Goal: Entertainment & Leisure: Consume media (video, audio)

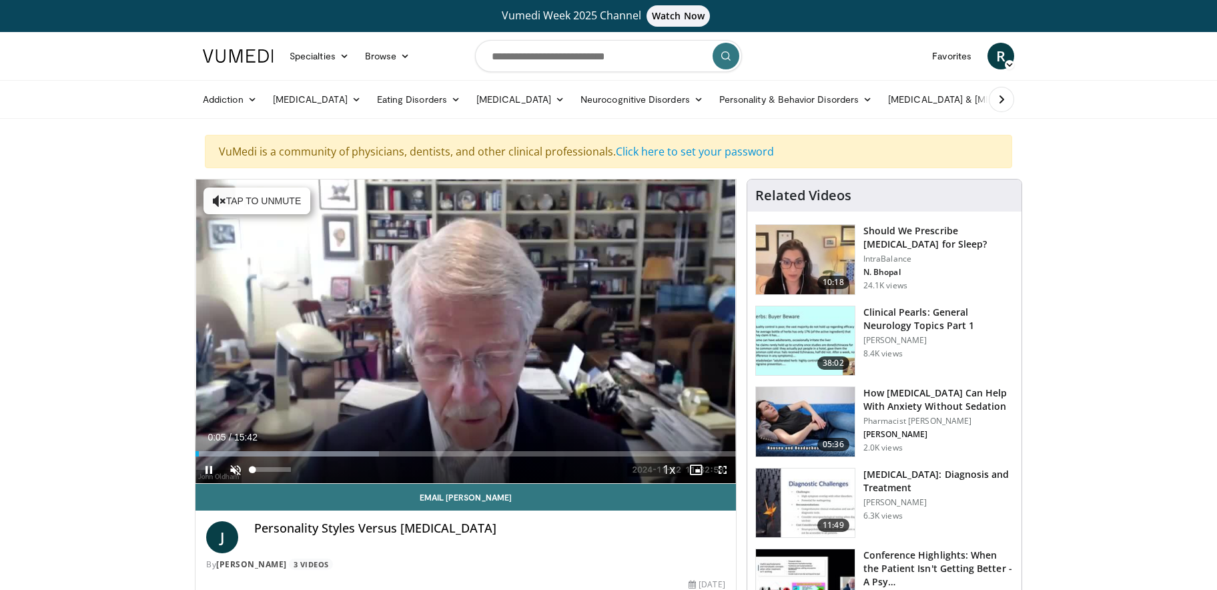
click at [233, 469] on span "Video Player" at bounding box center [235, 469] width 27 height 27
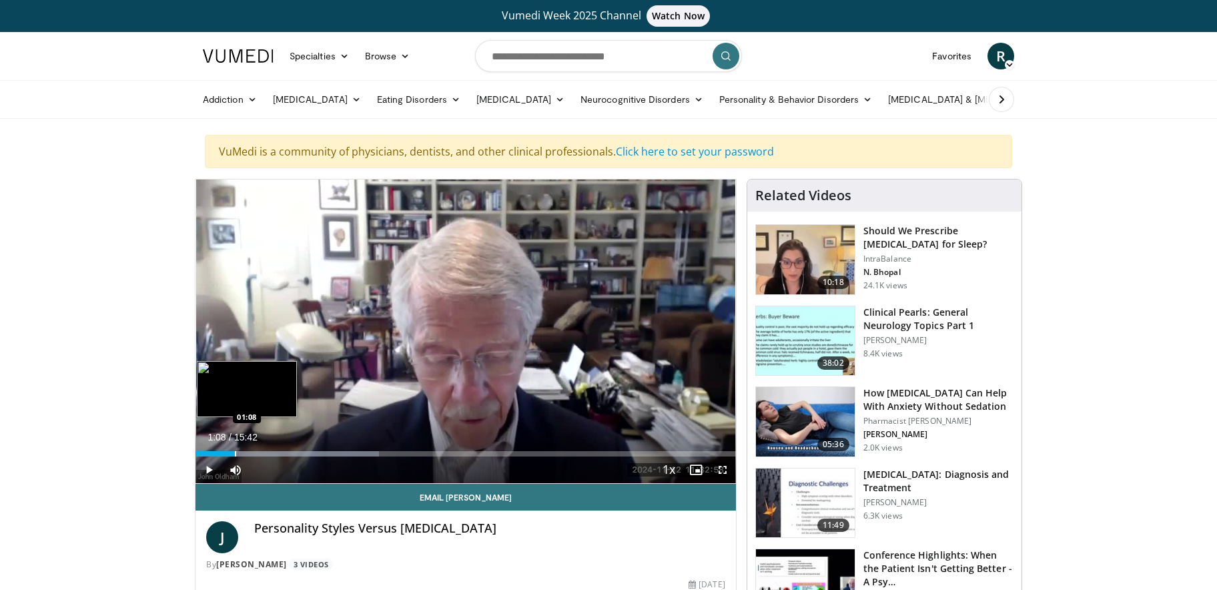
click at [235, 454] on div "Progress Bar" at bounding box center [235, 453] width 1 height 5
click at [277, 455] on div "Progress Bar" at bounding box center [277, 453] width 1 height 5
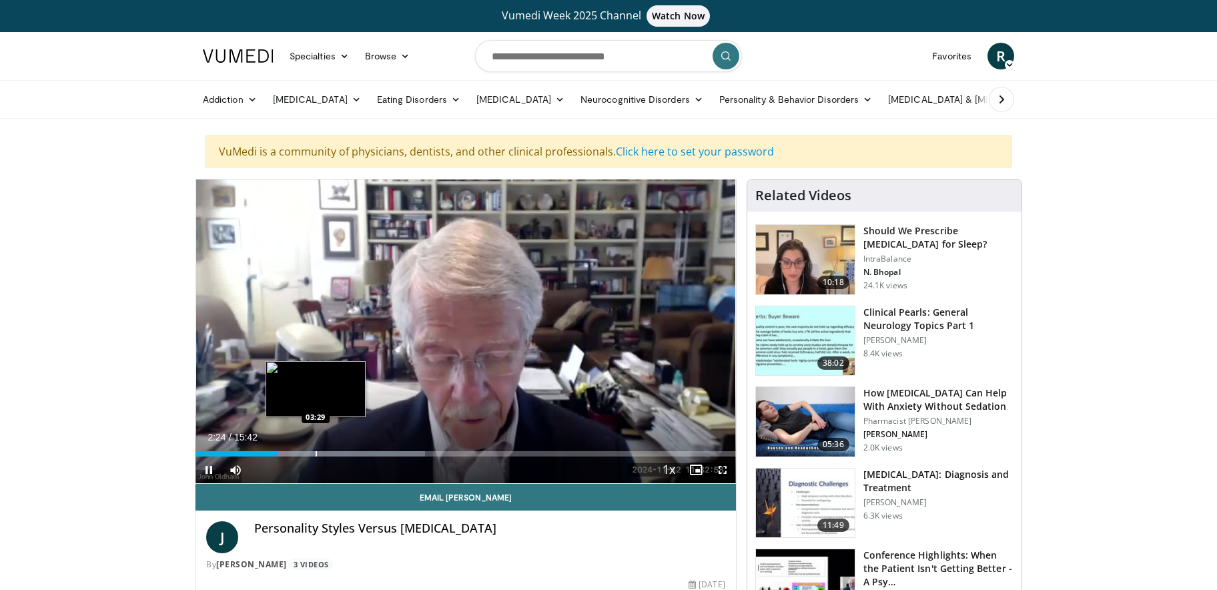
click at [315, 454] on div "Progress Bar" at bounding box center [315, 453] width 1 height 5
click at [286, 456] on div "Progress Bar" at bounding box center [286, 453] width 1 height 5
click at [270, 453] on div "Progress Bar" at bounding box center [270, 453] width 1 height 5
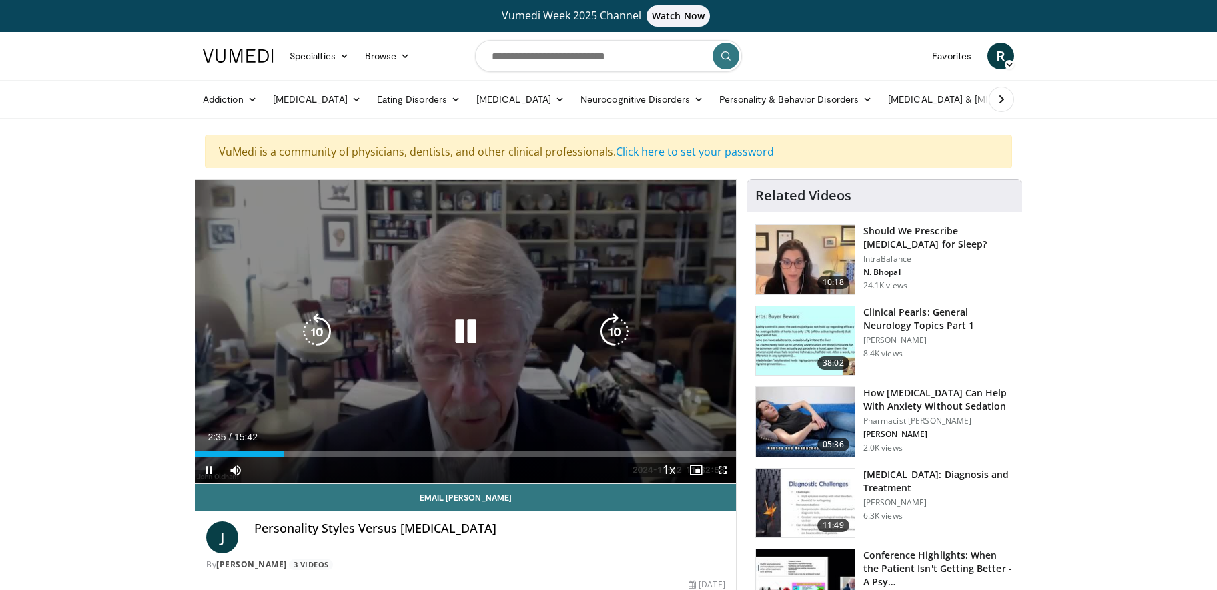
click at [590, 305] on div "10 seconds Tap to unmute" at bounding box center [465, 330] width 540 height 303
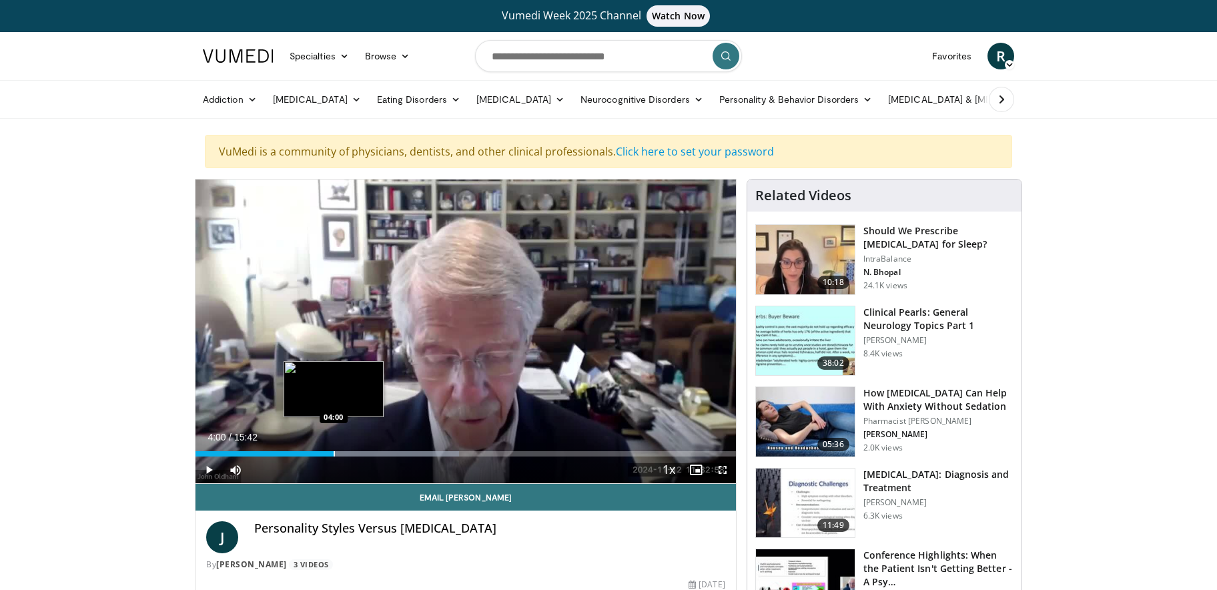
click at [334, 453] on div "Progress Bar" at bounding box center [334, 453] width 1 height 5
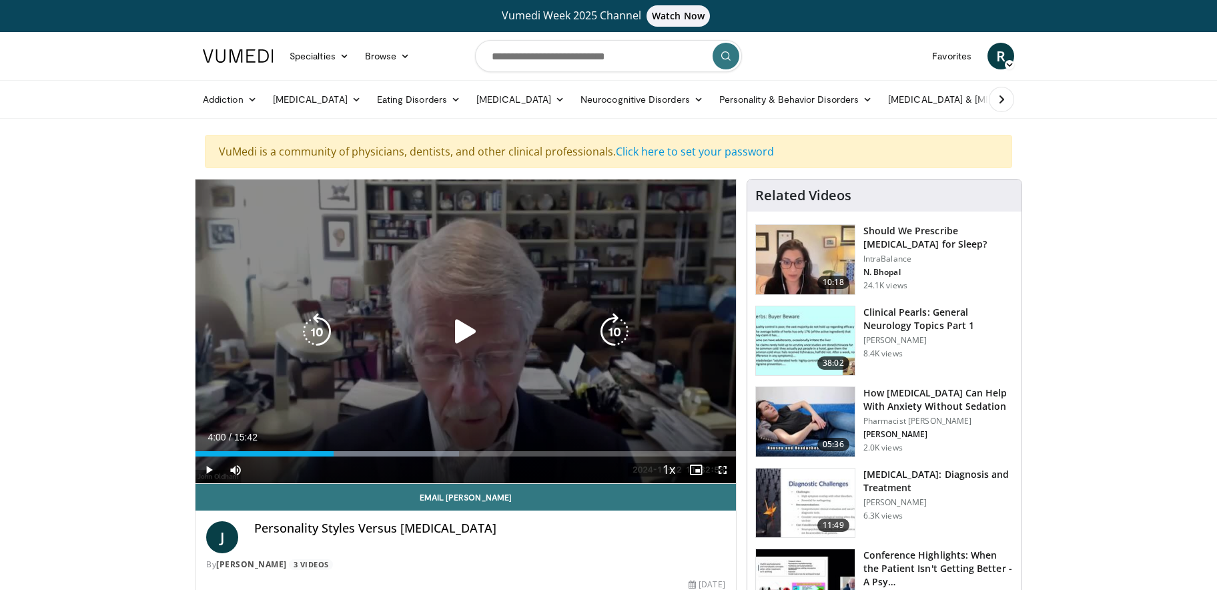
click at [624, 332] on icon "Video Player" at bounding box center [614, 331] width 37 height 37
click at [454, 325] on icon "Video Player" at bounding box center [465, 331] width 37 height 37
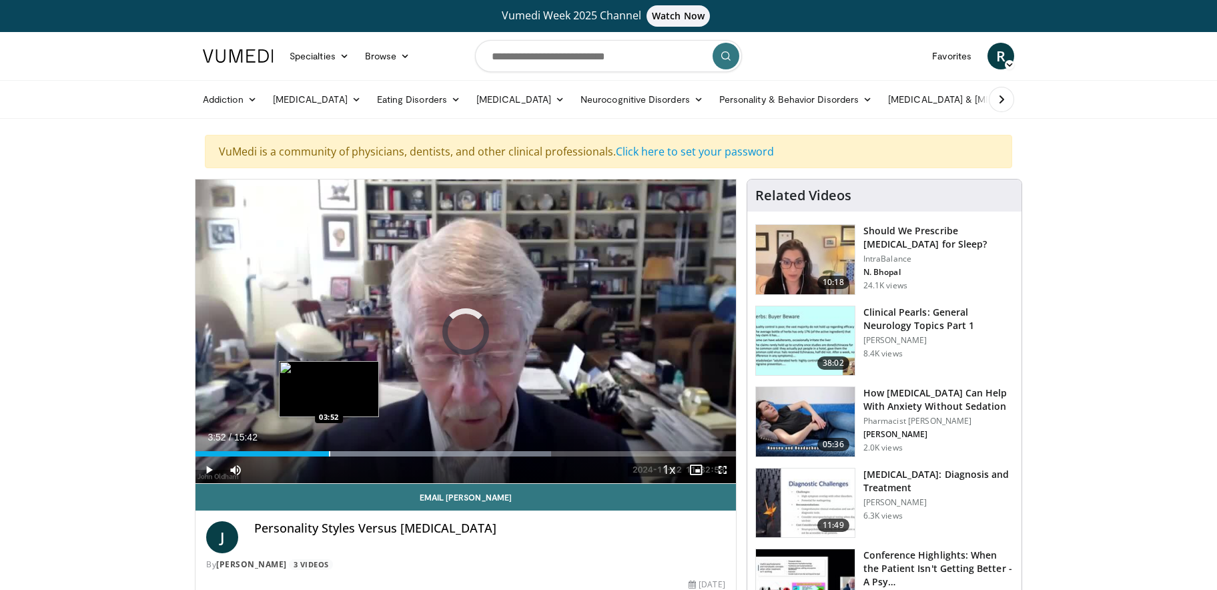
click at [329, 454] on div "Progress Bar" at bounding box center [329, 453] width 1 height 5
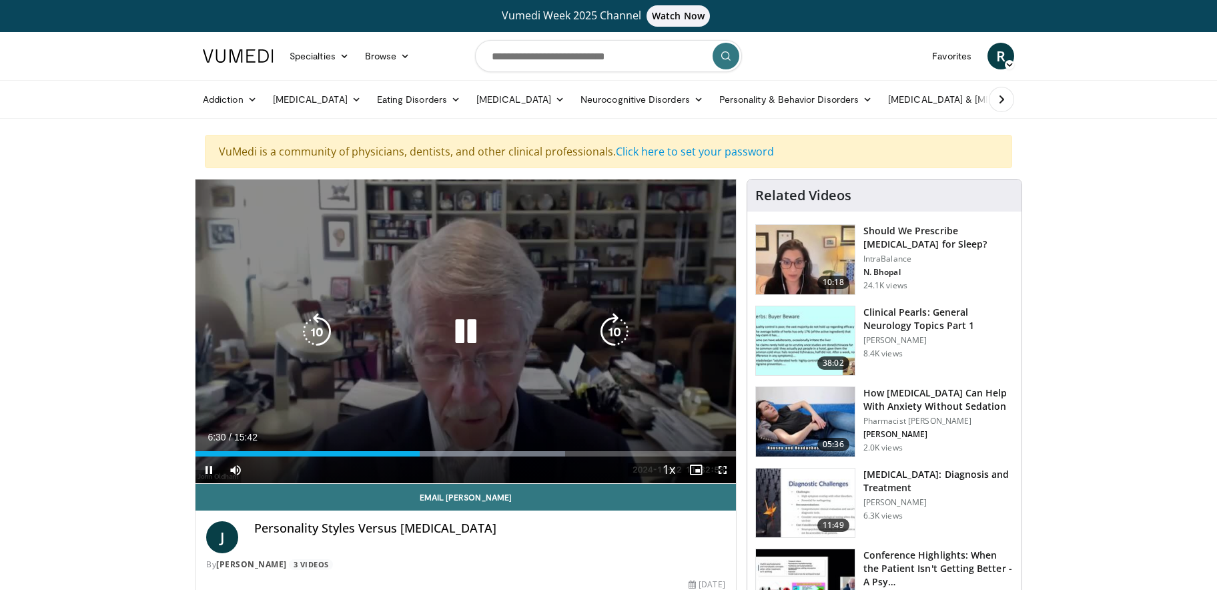
click at [568, 380] on div "10 seconds Tap to unmute" at bounding box center [465, 330] width 540 height 303
